Goal: Task Accomplishment & Management: Use online tool/utility

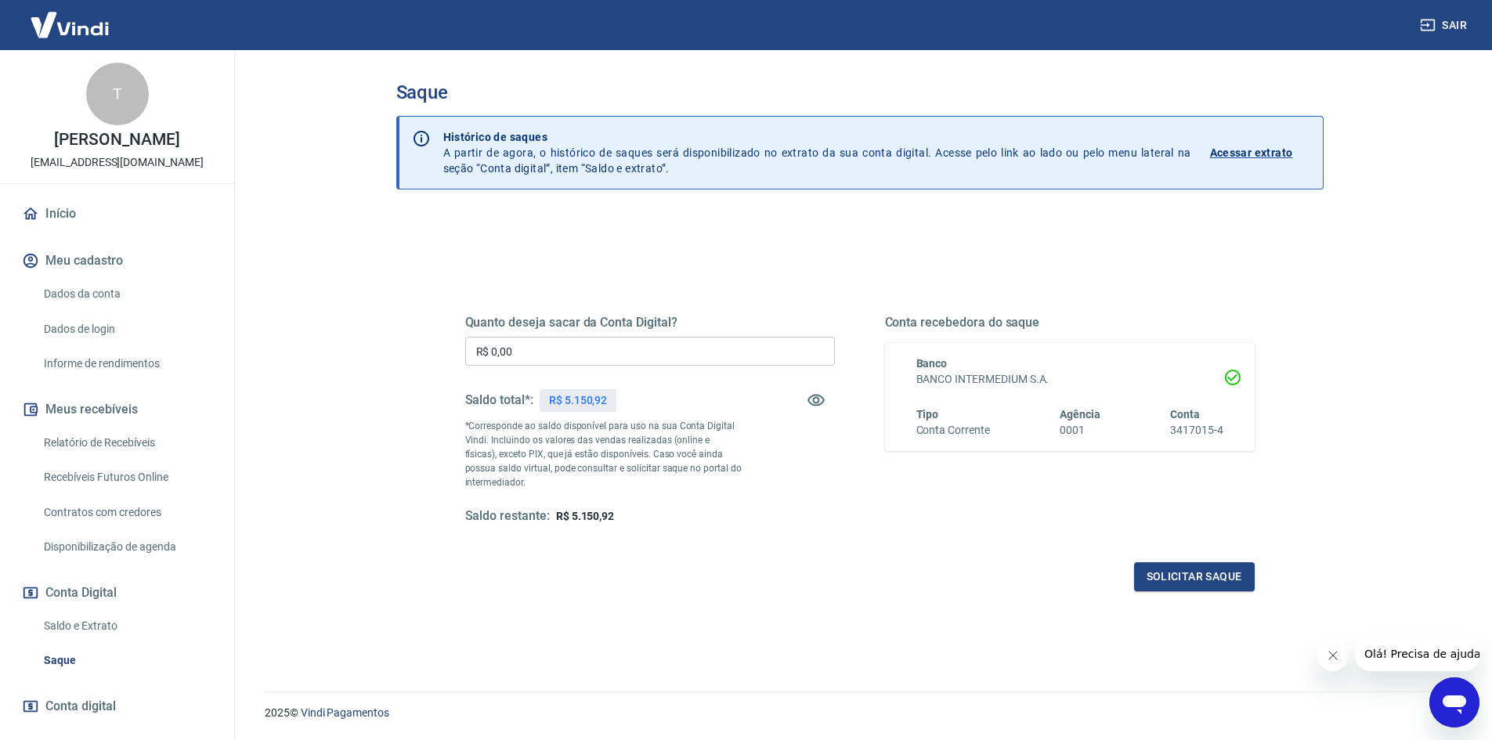
click at [566, 349] on input "R$ 0,00" at bounding box center [650, 351] width 370 height 29
type input "R$ 5.150,92"
click at [1217, 580] on button "Solicitar saque" at bounding box center [1194, 576] width 121 height 29
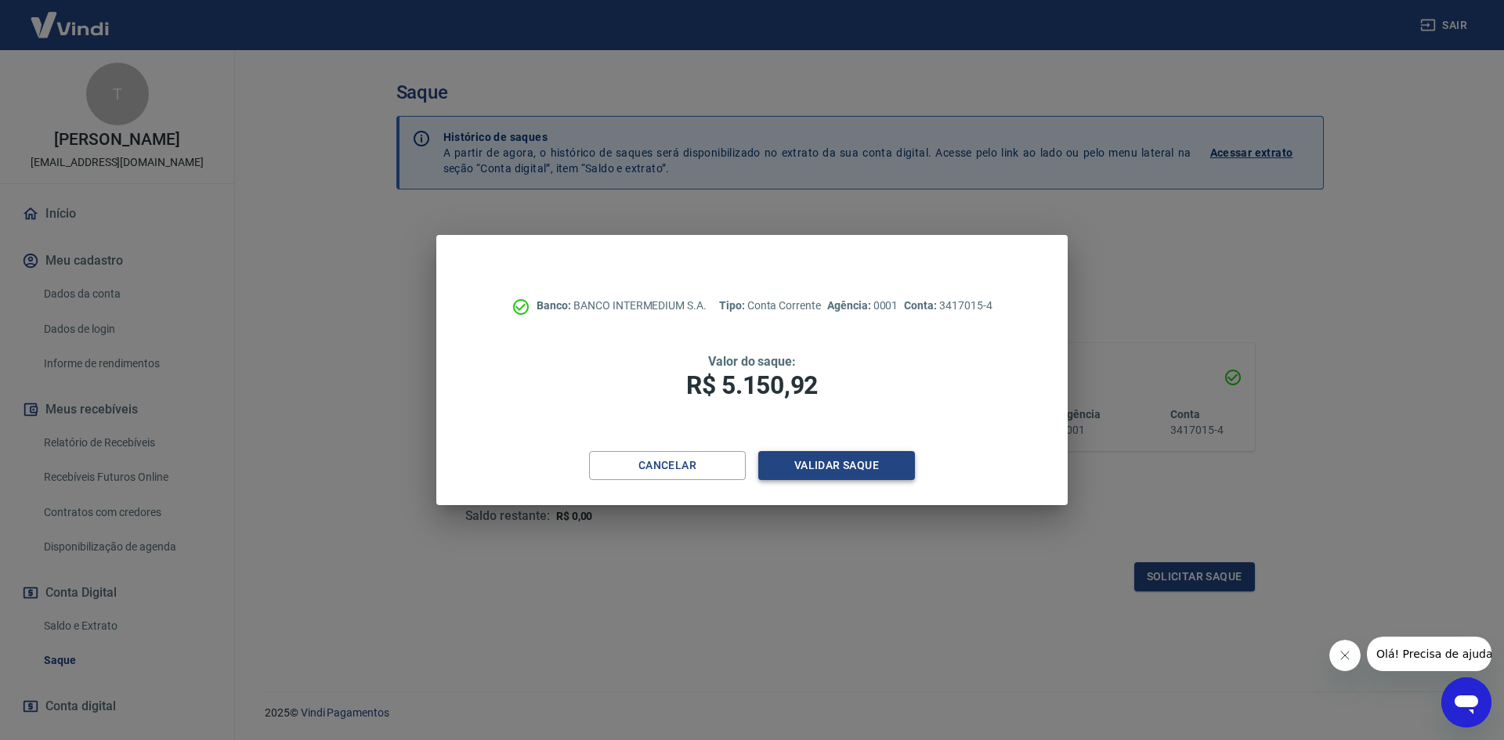
click at [836, 468] on button "Validar saque" at bounding box center [836, 465] width 157 height 29
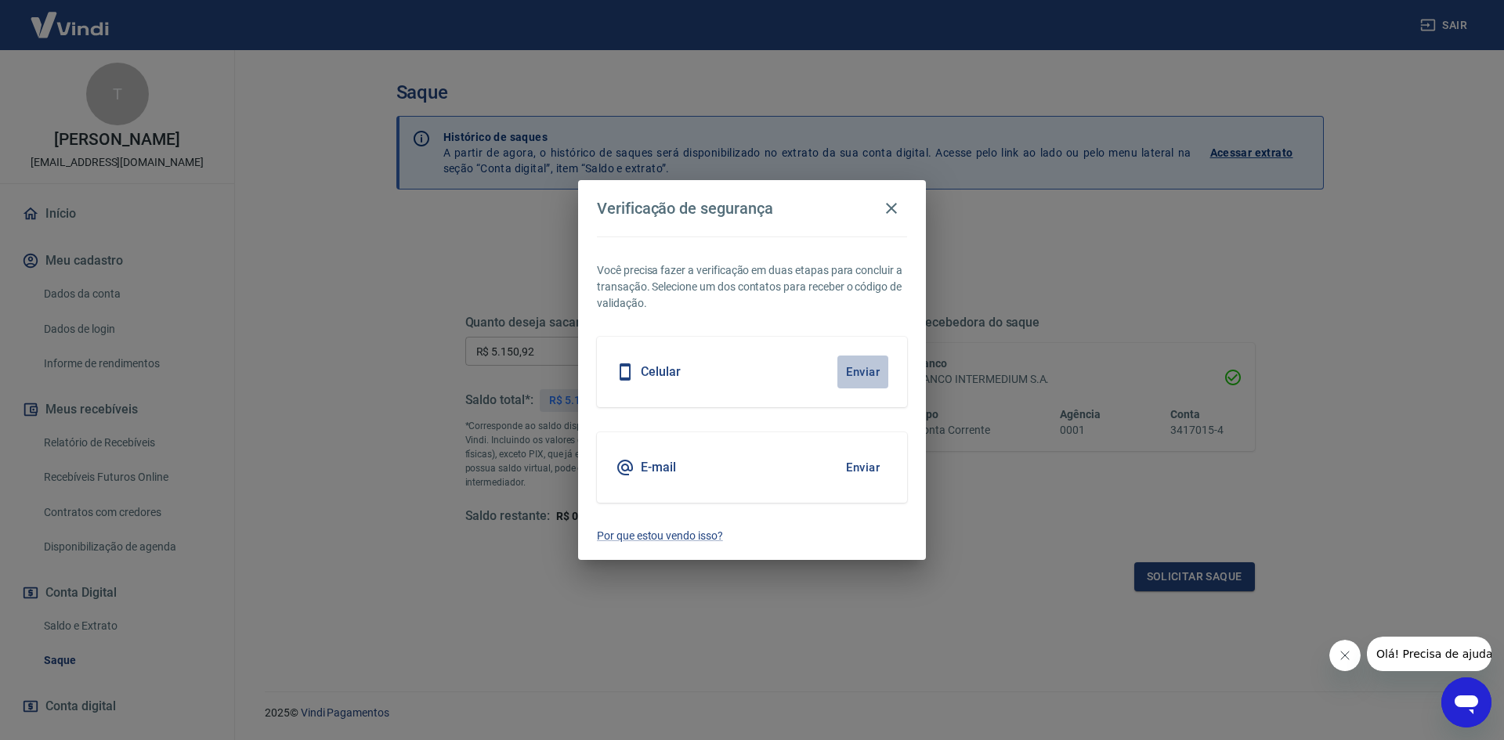
click at [868, 374] on button "Enviar" at bounding box center [862, 372] width 51 height 33
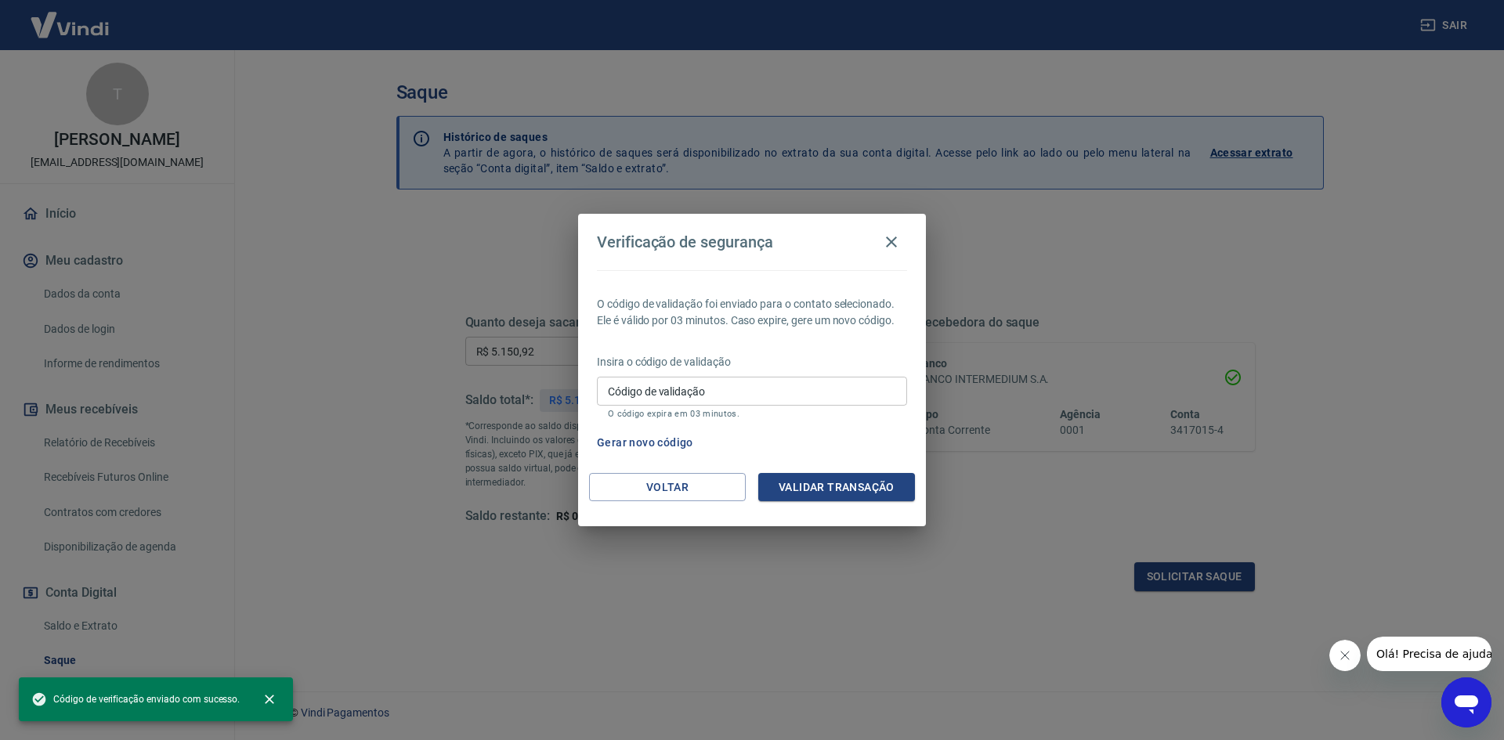
click at [851, 384] on input "Código de validação" at bounding box center [752, 391] width 310 height 29
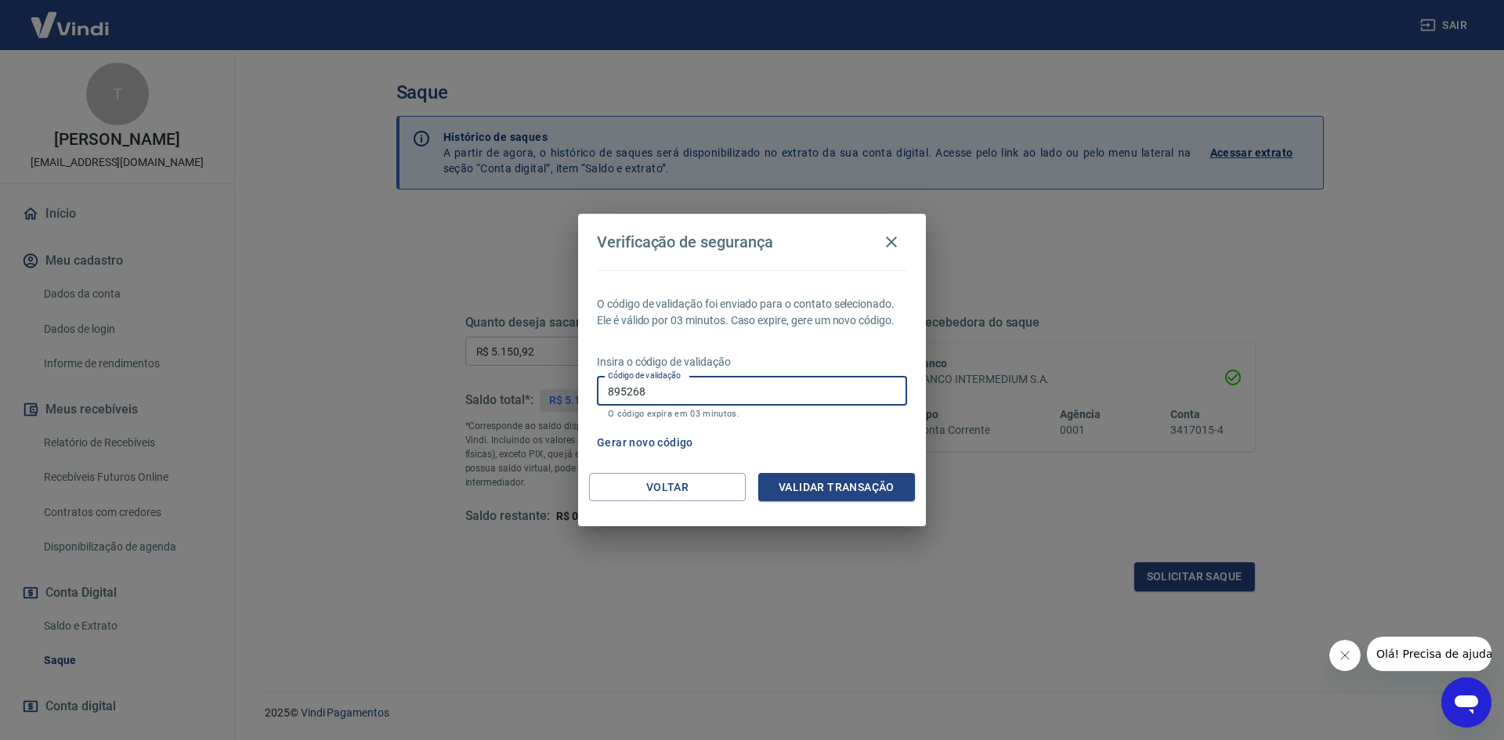
type input "895268"
click at [800, 490] on button "Validar transação" at bounding box center [836, 487] width 157 height 29
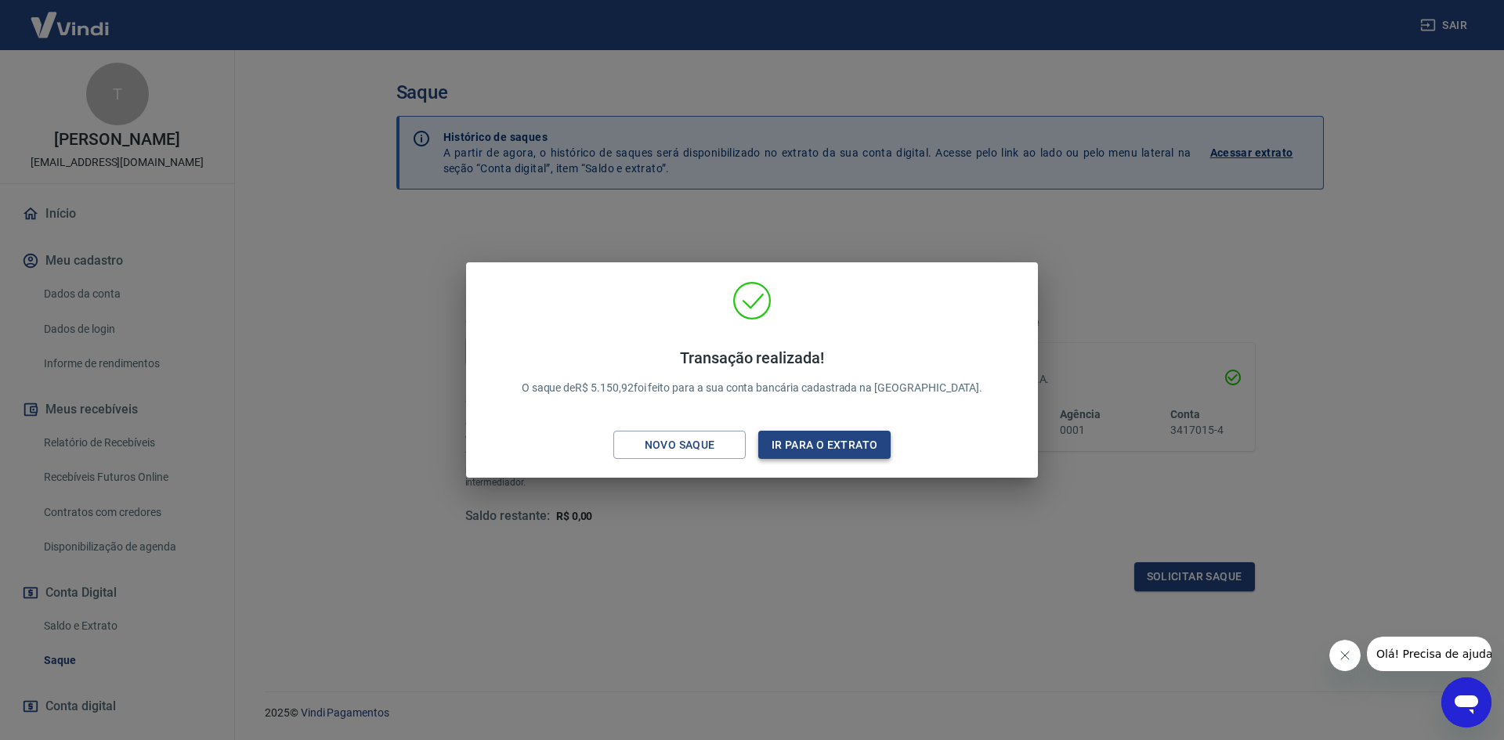
click at [800, 445] on button "Ir para o extrato" at bounding box center [824, 445] width 132 height 29
